Goal: Information Seeking & Learning: Compare options

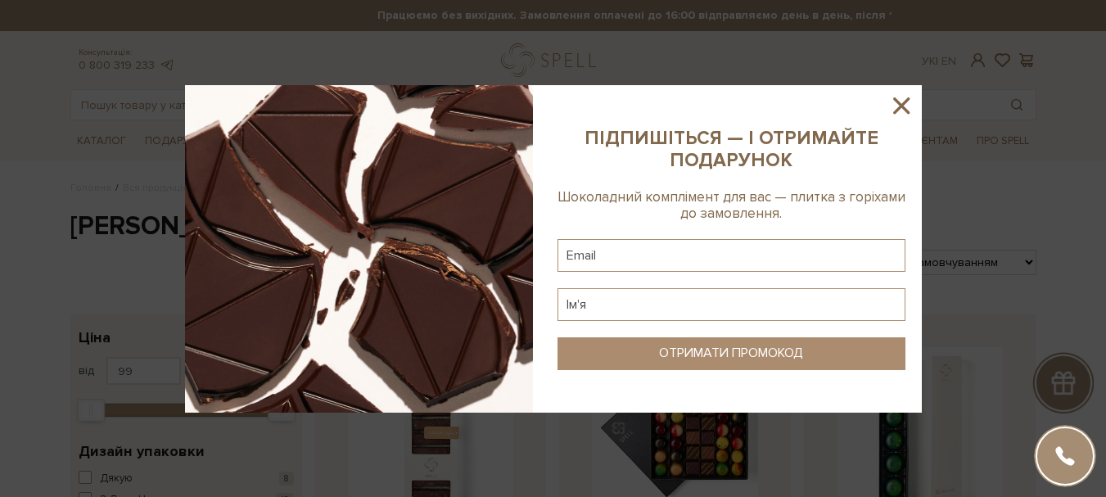
click at [898, 110] on icon at bounding box center [901, 105] width 16 height 16
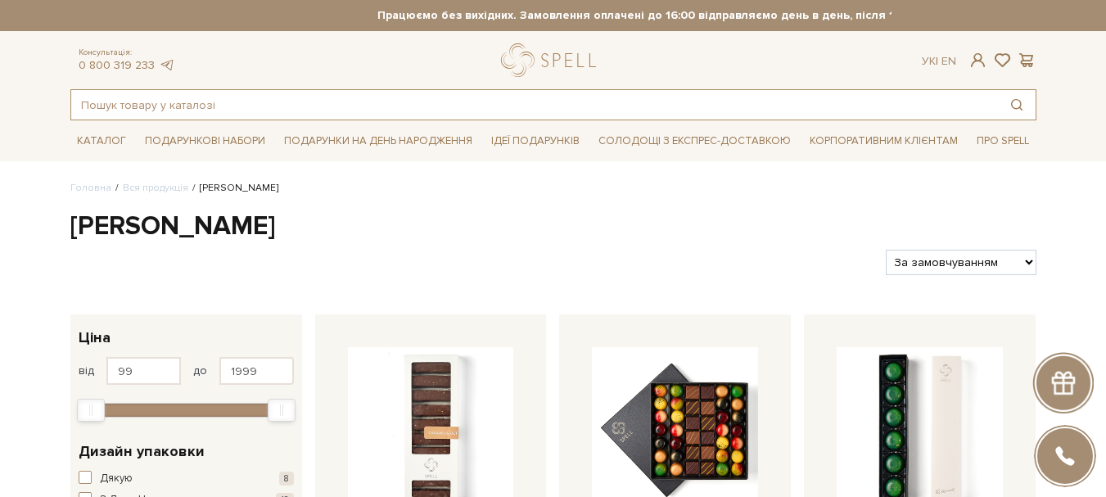
click at [168, 105] on input "text" at bounding box center [534, 104] width 926 height 29
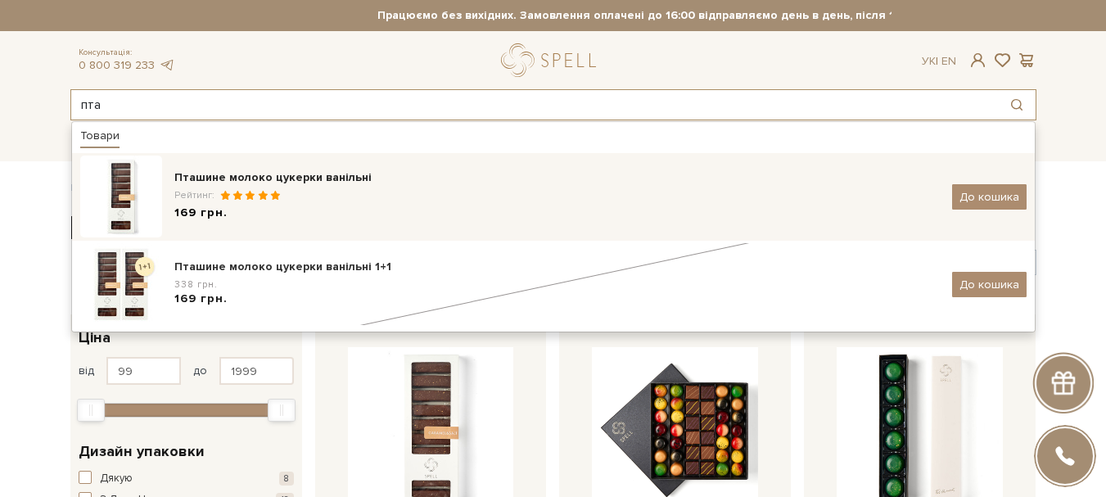
type input "пта"
click at [317, 170] on div "Пташине молоко цукерки ванільні" at bounding box center [556, 177] width 765 height 16
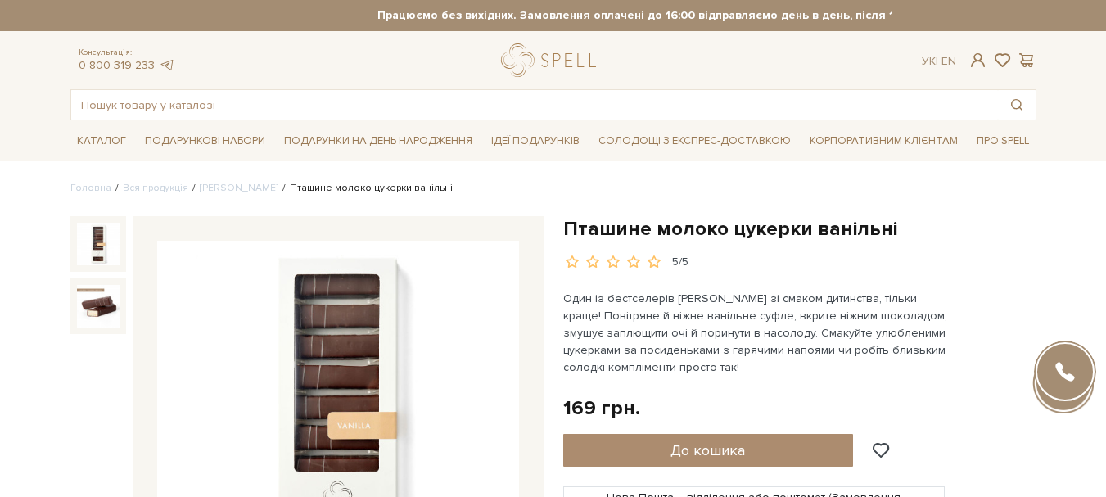
click at [485, 363] on img at bounding box center [338, 422] width 362 height 362
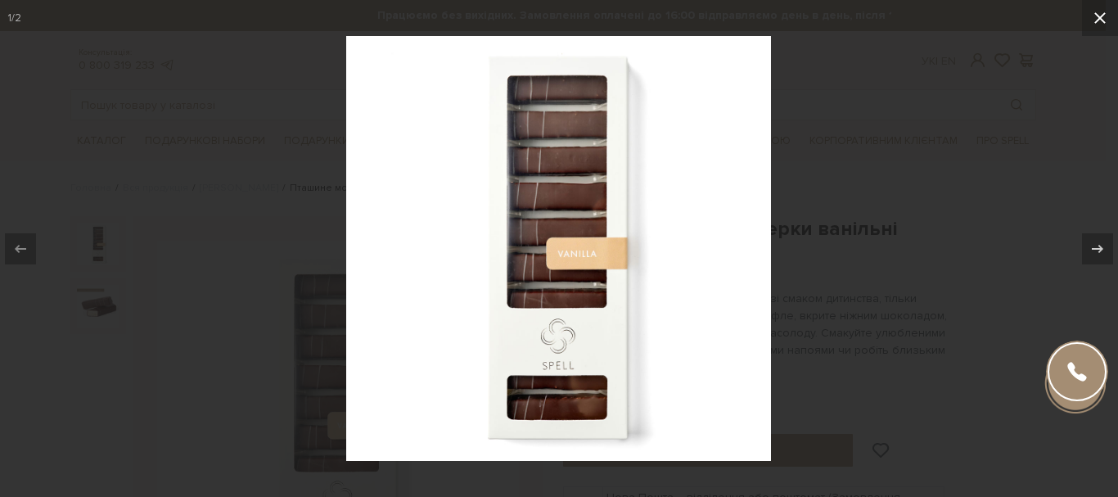
click at [1096, 24] on icon at bounding box center [1100, 18] width 20 height 20
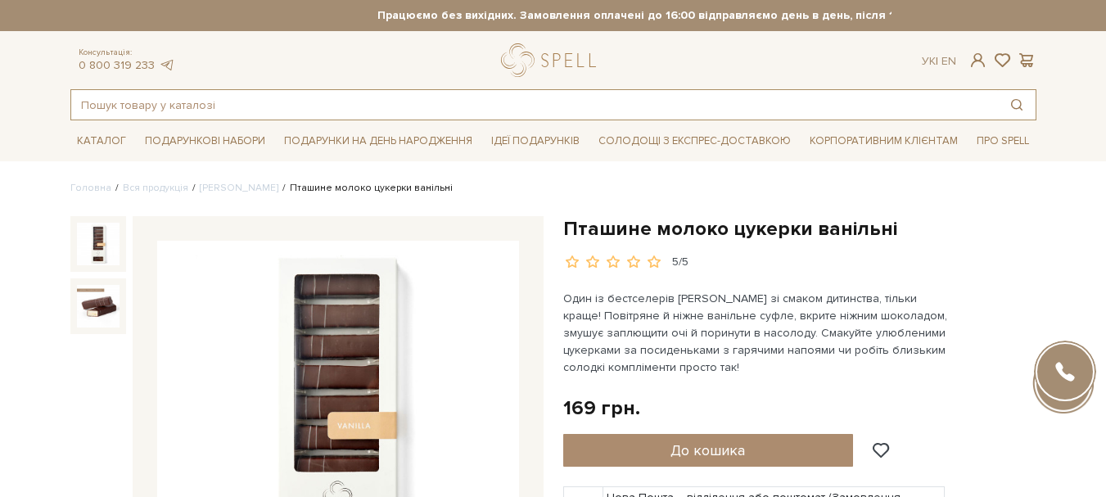
click at [168, 99] on input "text" at bounding box center [534, 104] width 926 height 29
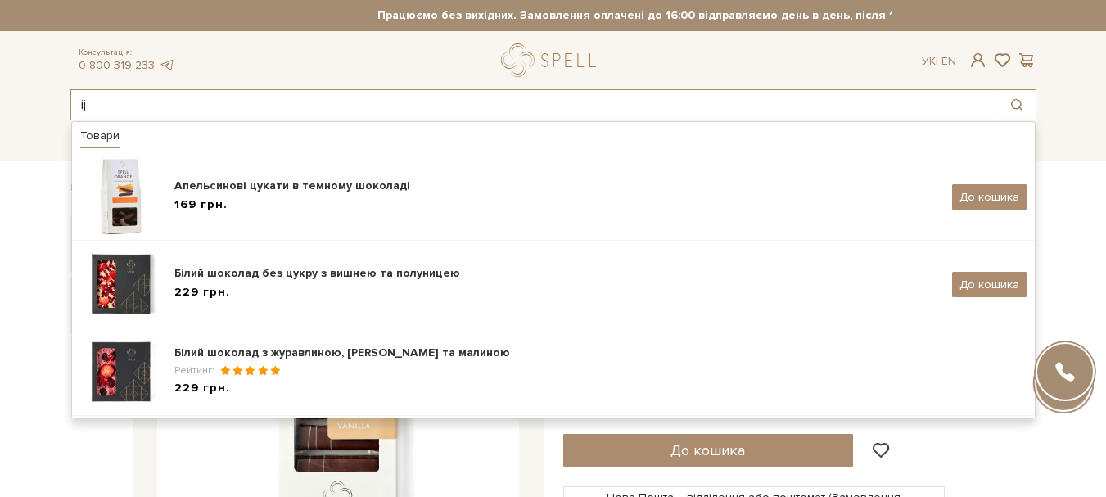
type input "i"
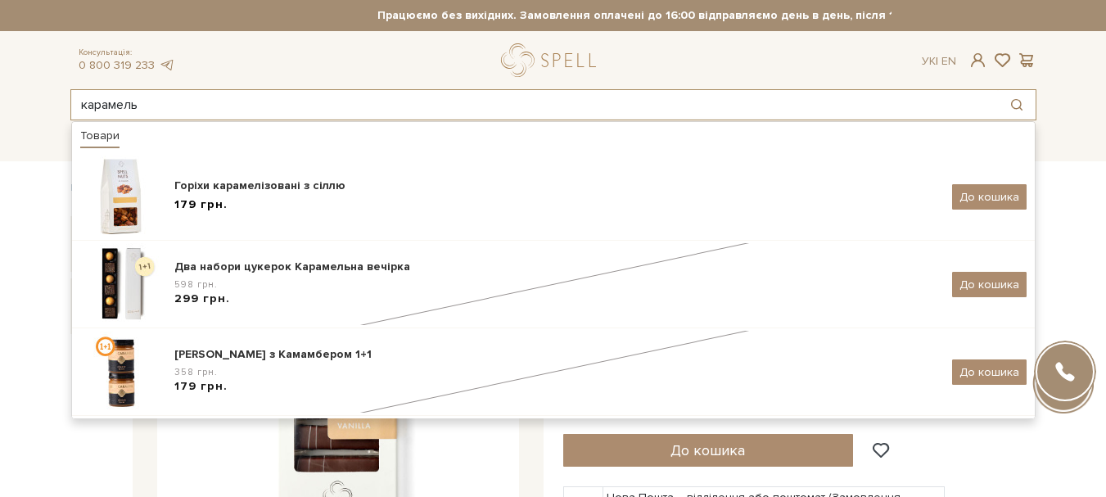
click at [80, 104] on input "карамель" at bounding box center [534, 104] width 926 height 29
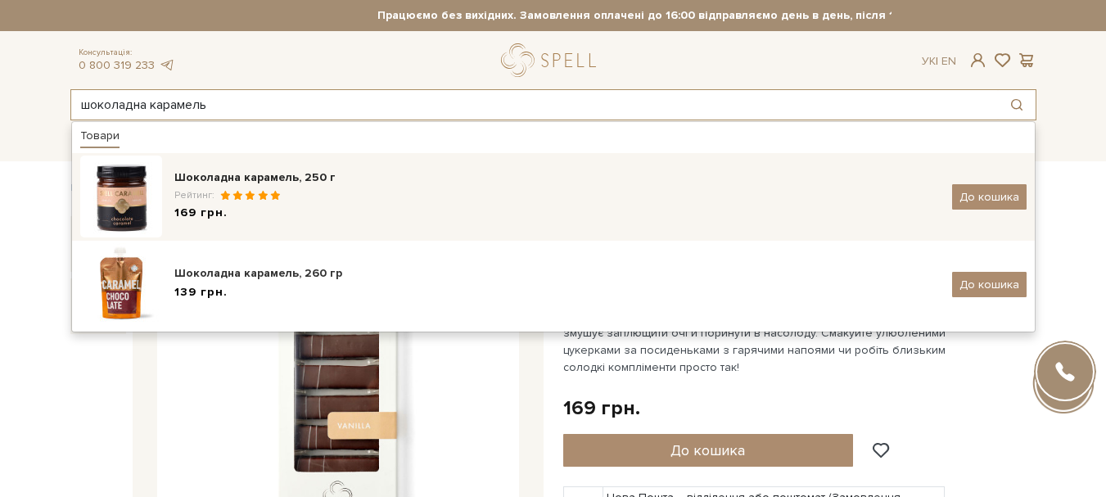
type input "шоколадна карамель"
click at [214, 174] on div "Шоколадна карамель, 250 г" at bounding box center [556, 177] width 765 height 16
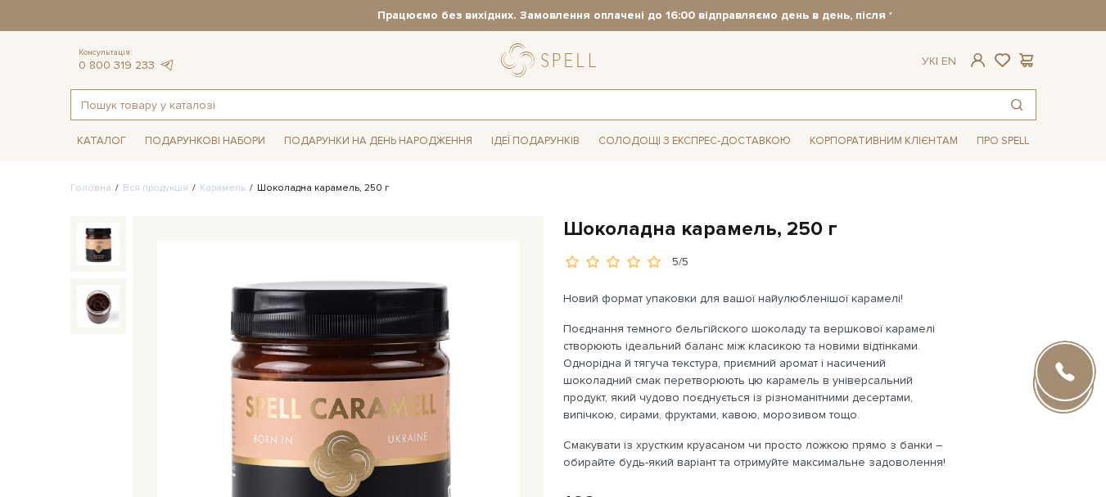
click at [304, 101] on input "text" at bounding box center [534, 104] width 926 height 29
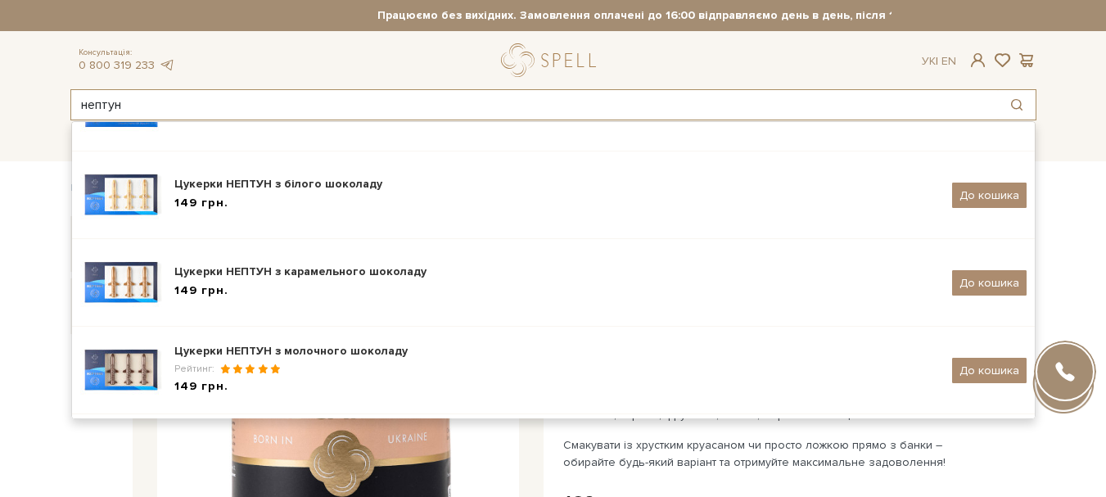
scroll to position [97, 0]
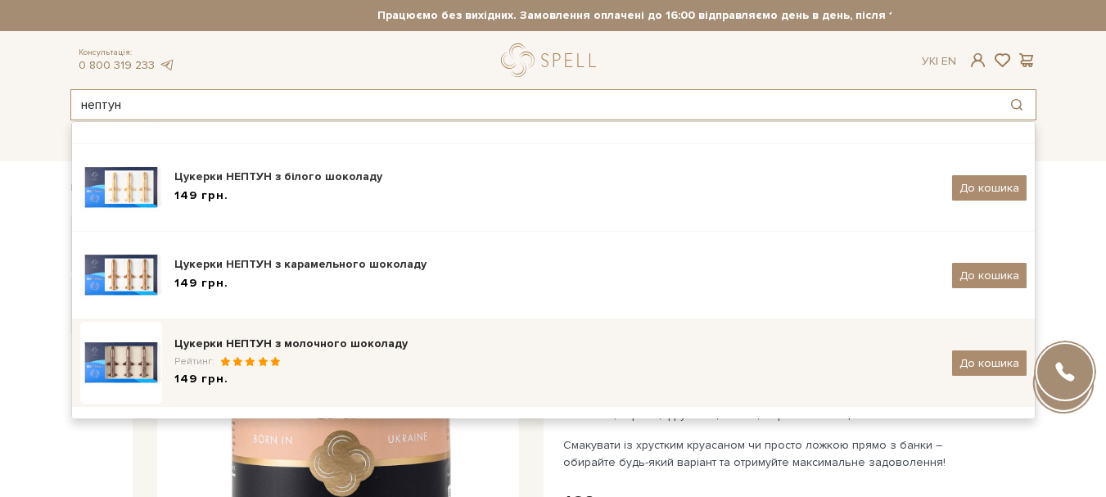
type input "нептун"
click at [330, 348] on div "Цукерки НЕПТУН з молочного шоколаду" at bounding box center [556, 344] width 765 height 16
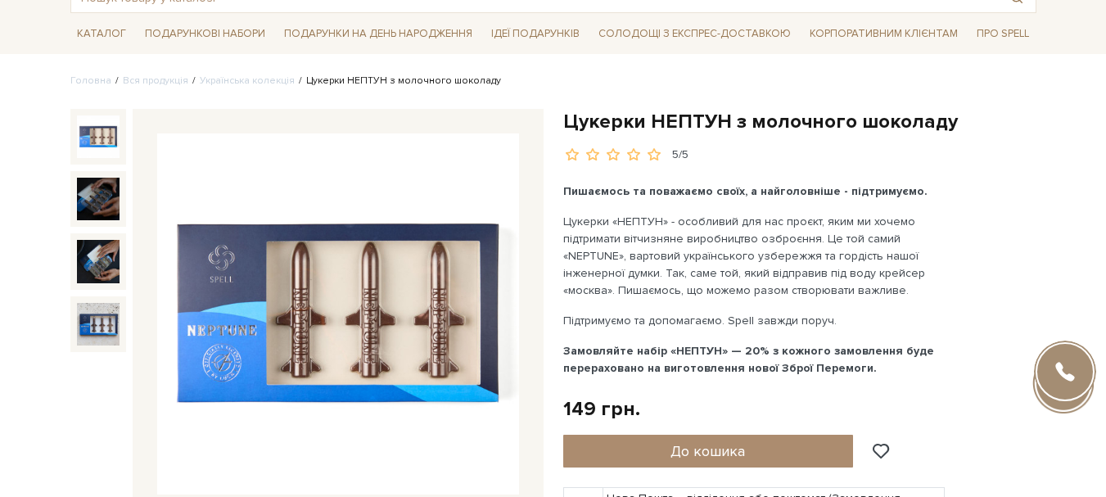
scroll to position [65, 0]
